Goal: Check status: Check status

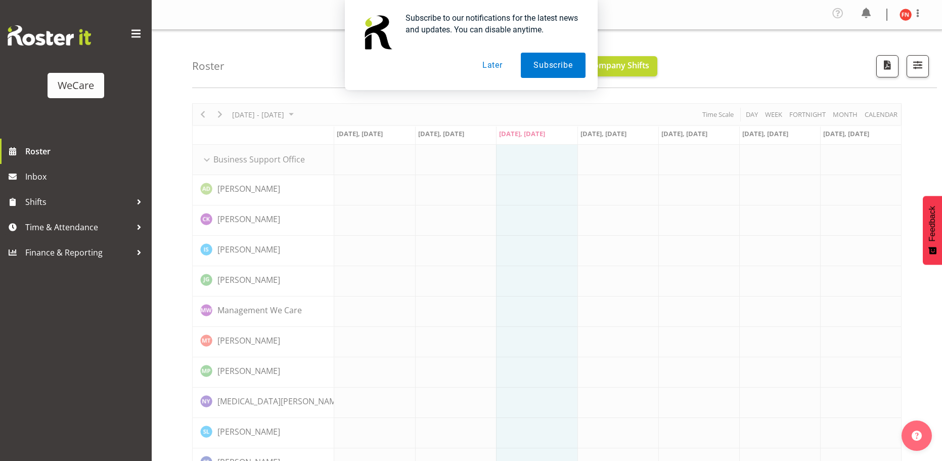
click at [490, 64] on button "Later" at bounding box center [493, 65] width 46 height 25
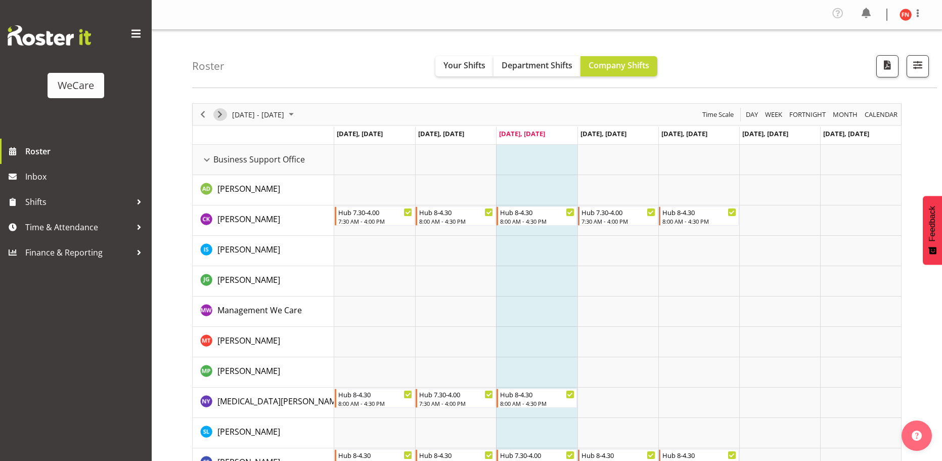
click at [219, 116] on span "Next" at bounding box center [220, 114] width 12 height 13
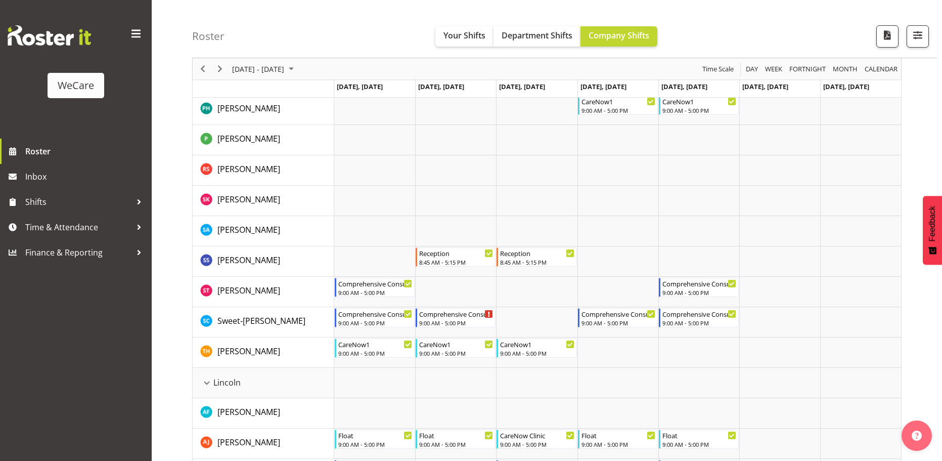
scroll to position [1568, 0]
click at [488, 315] on div "Timeline Week of September 3, 2025" at bounding box center [490, 313] width 8 height 8
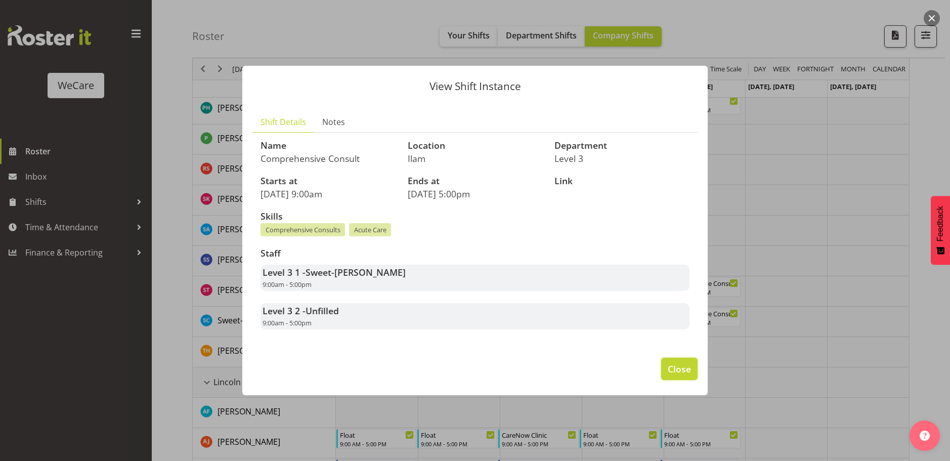
click at [665, 374] on button "Close" at bounding box center [679, 369] width 36 height 22
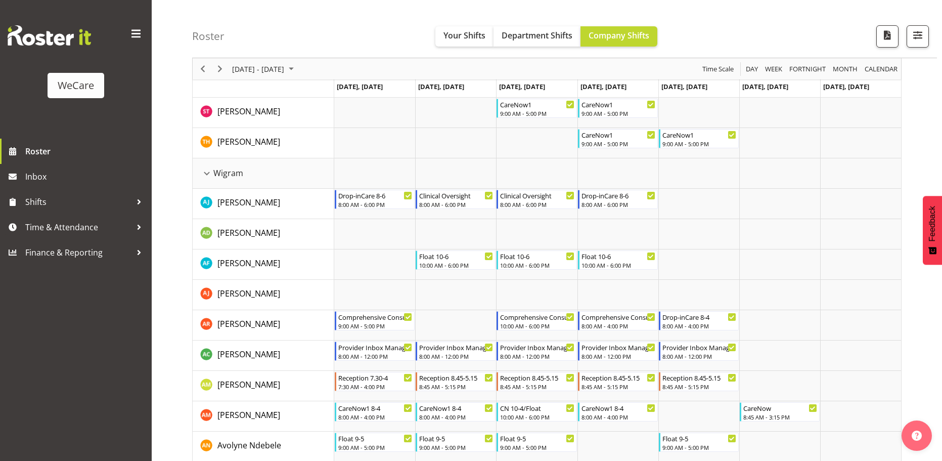
scroll to position [2681, 0]
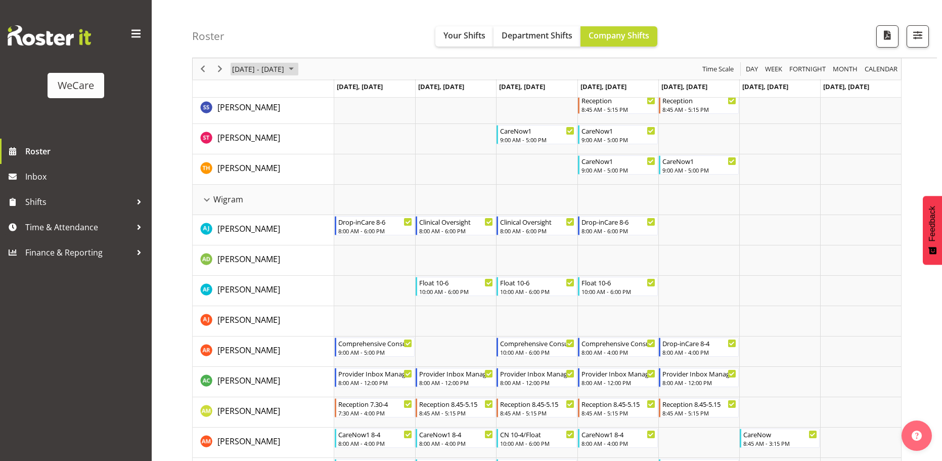
click at [236, 71] on span "[DATE] - [DATE]" at bounding box center [258, 69] width 54 height 13
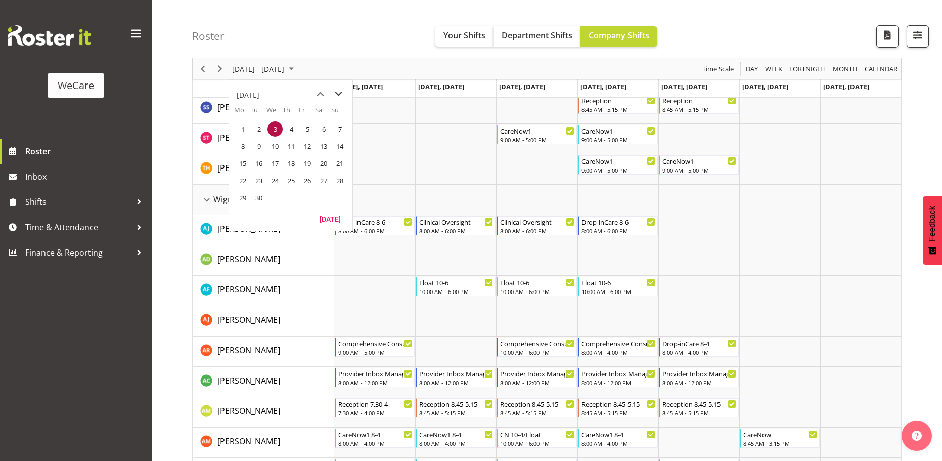
click at [337, 95] on span "next month" at bounding box center [339, 94] width 18 height 18
click at [255, 147] on span "7" at bounding box center [258, 146] width 15 height 15
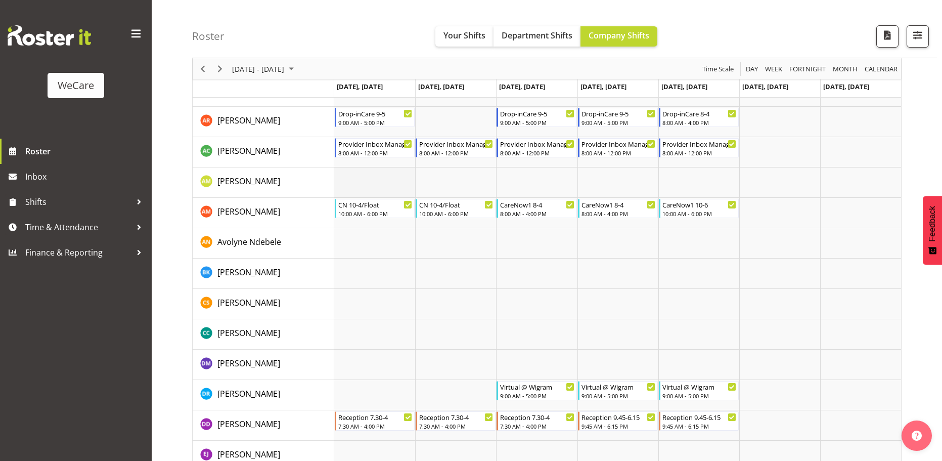
scroll to position [2985, 0]
